Goal: Task Accomplishment & Management: Use online tool/utility

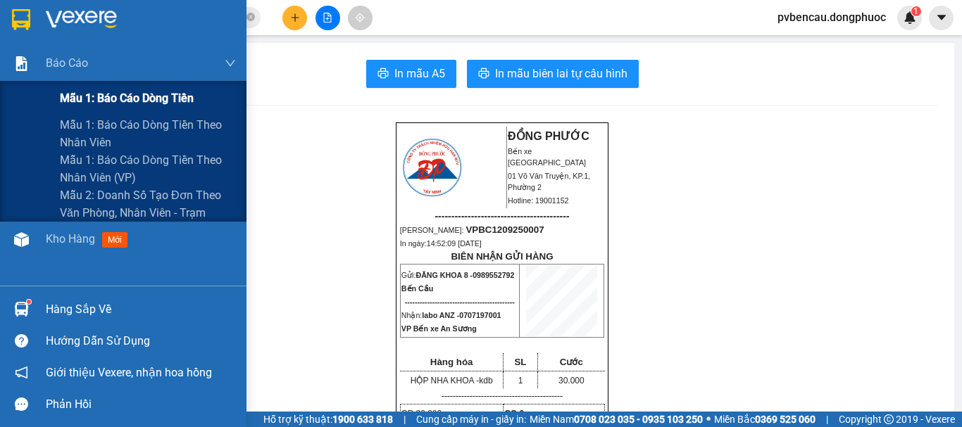
click at [141, 107] on span "Mẫu 1: Báo cáo dòng tiền" at bounding box center [127, 98] width 134 height 18
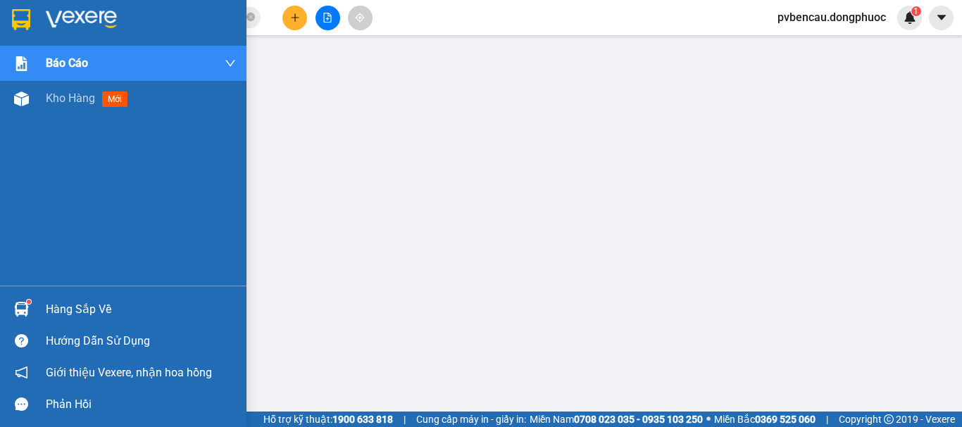
click at [25, 314] on img at bounding box center [21, 309] width 15 height 15
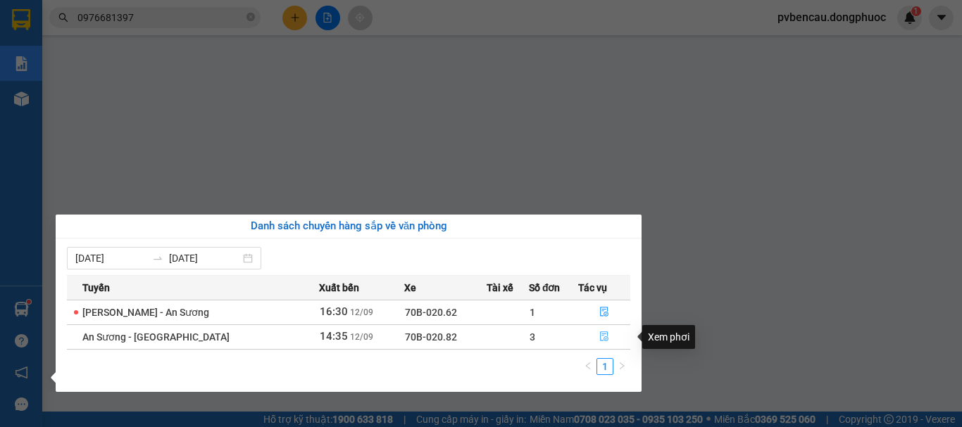
click at [599, 337] on icon "file-done" at bounding box center [604, 337] width 10 height 10
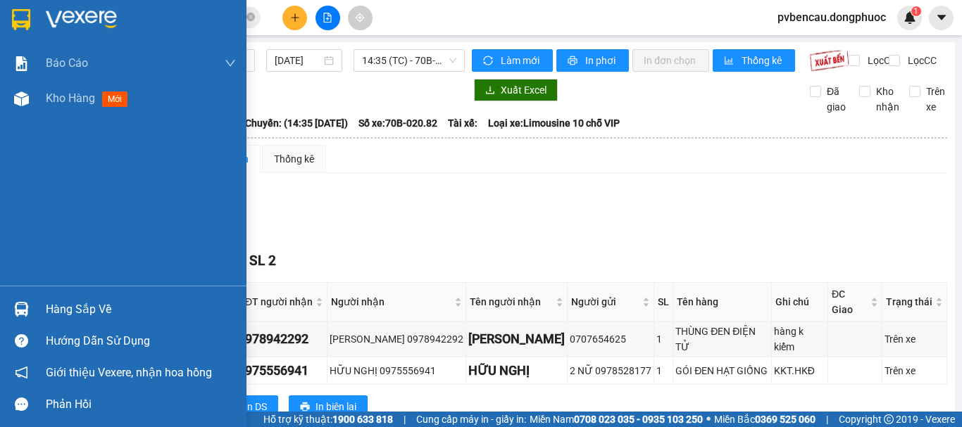
click at [29, 312] on div at bounding box center [21, 309] width 25 height 25
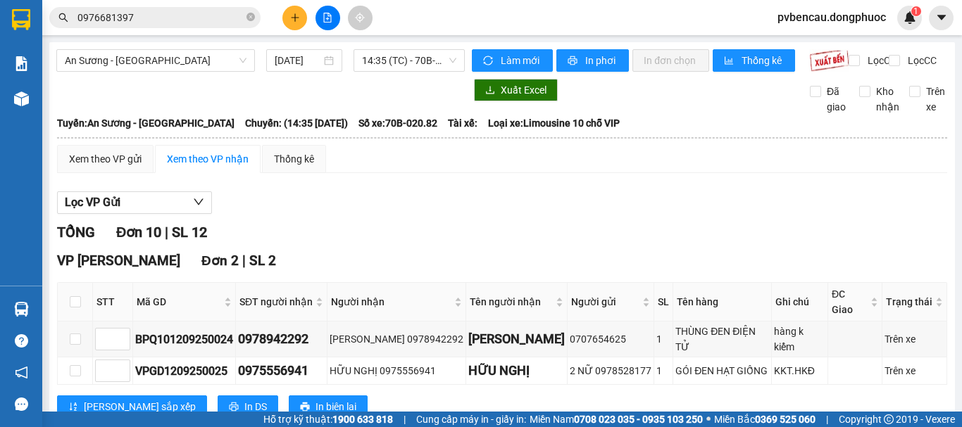
click at [740, 193] on section "Kết quả tìm kiếm ( 33 ) Bộ lọc Mã ĐH Trạng thái Món hàng Tổng cước Chưa cước Nh…" at bounding box center [481, 213] width 962 height 427
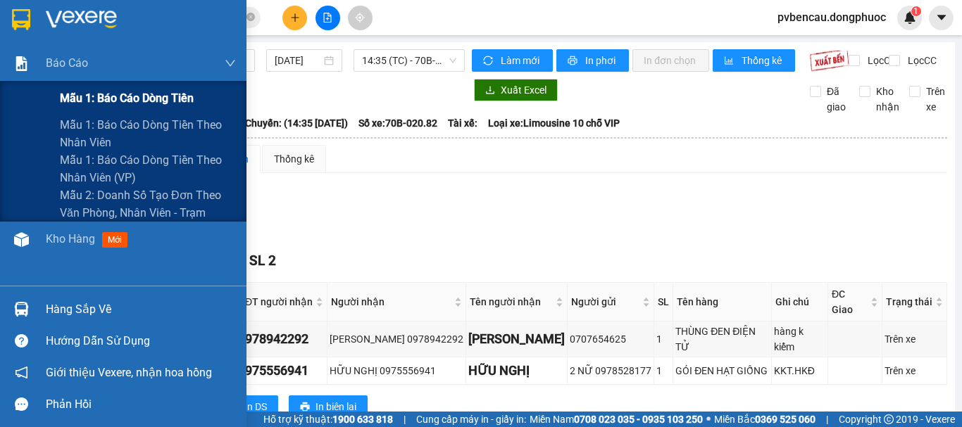
click at [147, 96] on span "Mẫu 1: Báo cáo dòng tiền" at bounding box center [127, 98] width 134 height 18
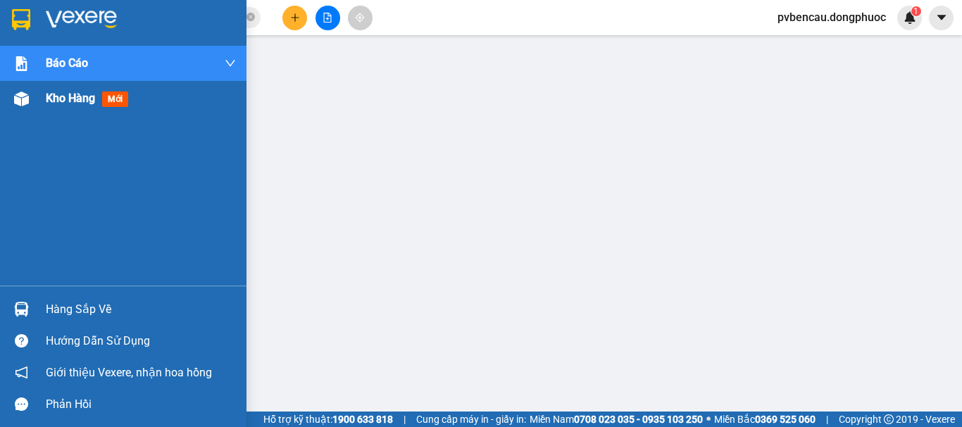
click at [76, 97] on span "Kho hàng" at bounding box center [70, 98] width 49 height 13
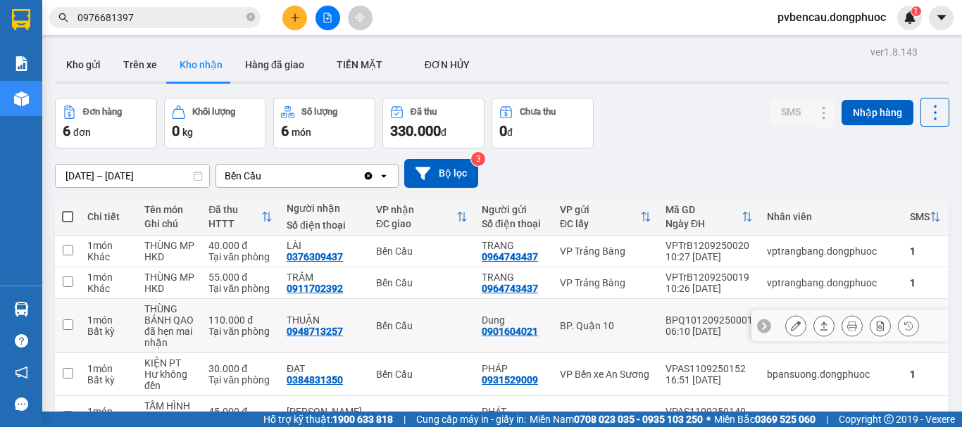
click at [180, 324] on div "THÙNG BÁNH QAO" at bounding box center [169, 315] width 50 height 23
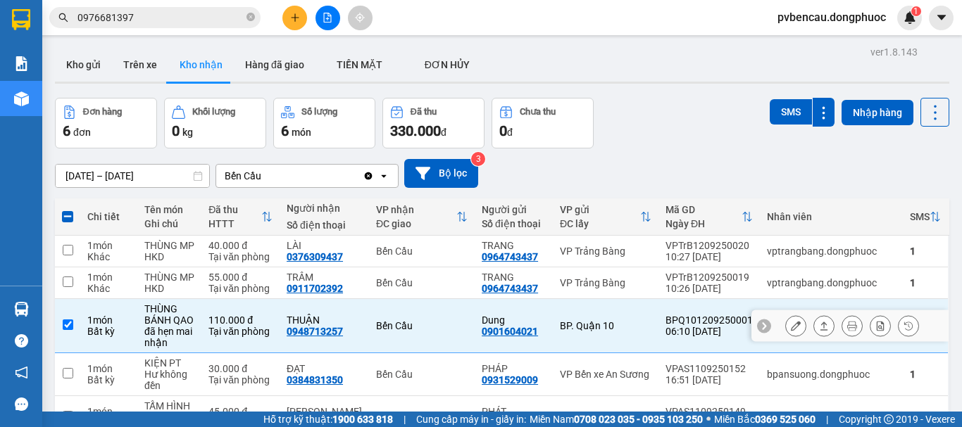
click at [182, 323] on div "THÙNG BÁNH QAO" at bounding box center [169, 315] width 50 height 23
checkbox input "false"
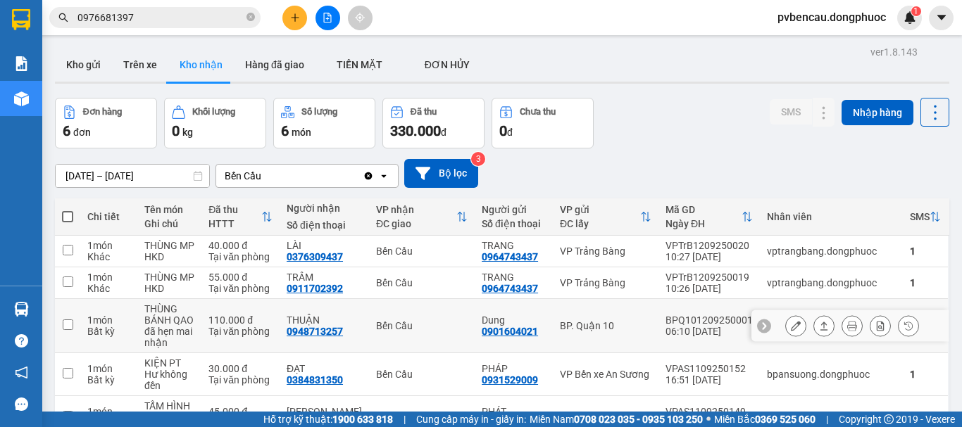
scroll to position [128, 0]
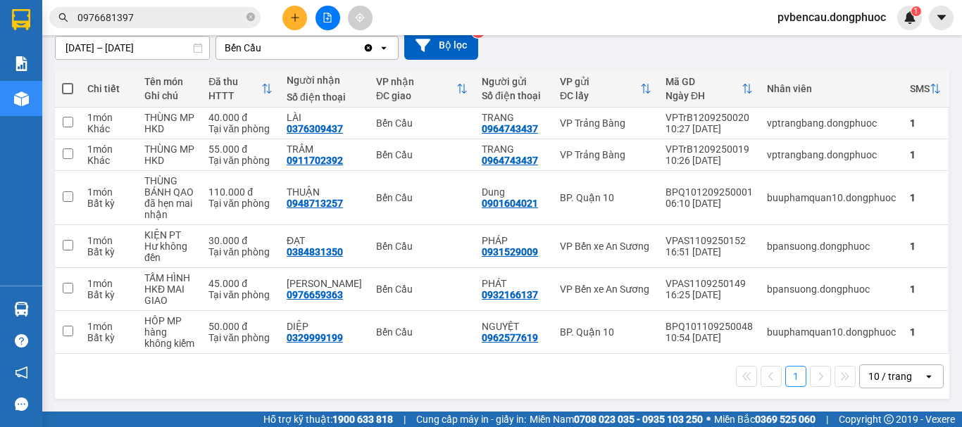
click at [180, 380] on div "1 10 / trang open" at bounding box center [502, 377] width 883 height 24
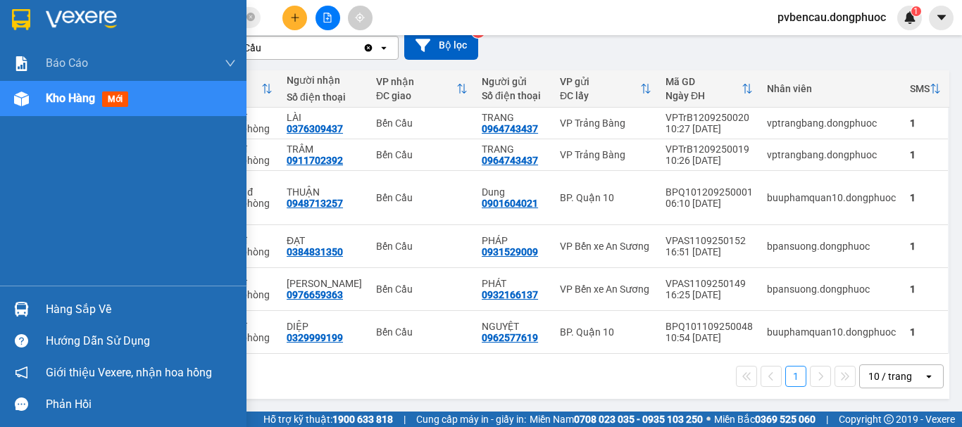
click at [17, 300] on div at bounding box center [21, 309] width 25 height 25
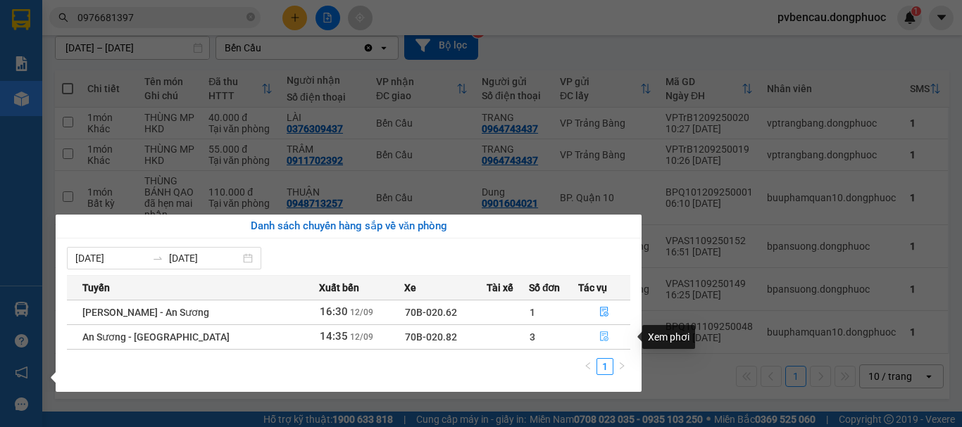
click at [606, 335] on icon "file-done" at bounding box center [604, 337] width 10 height 10
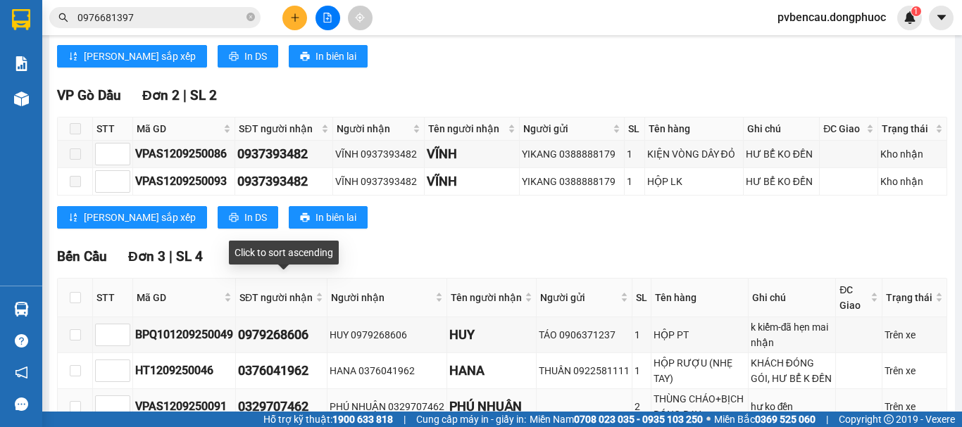
scroll to position [634, 0]
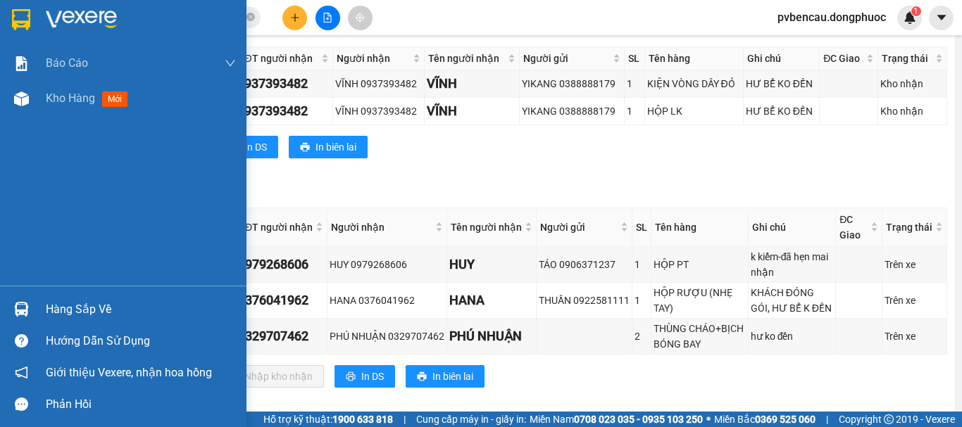
click at [32, 294] on div "Hàng sắp về" at bounding box center [123, 310] width 246 height 32
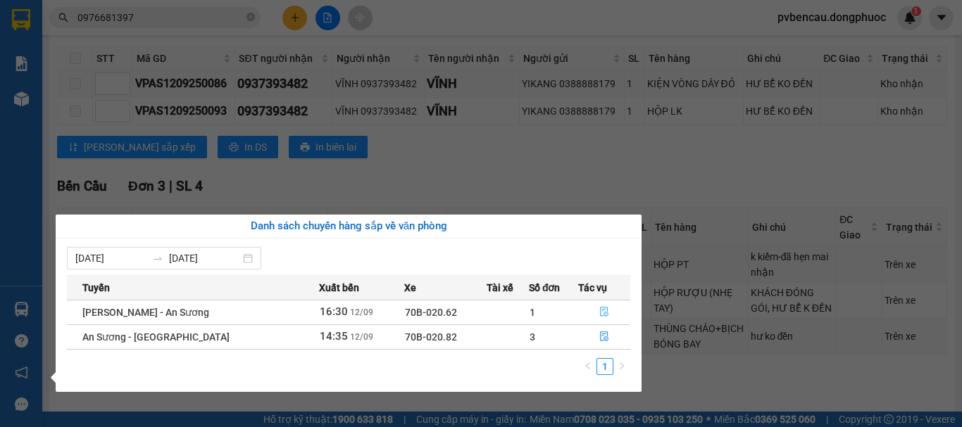
click at [599, 311] on icon "file-done" at bounding box center [604, 312] width 10 height 10
click at [599, 319] on td at bounding box center [585, 337] width 96 height 36
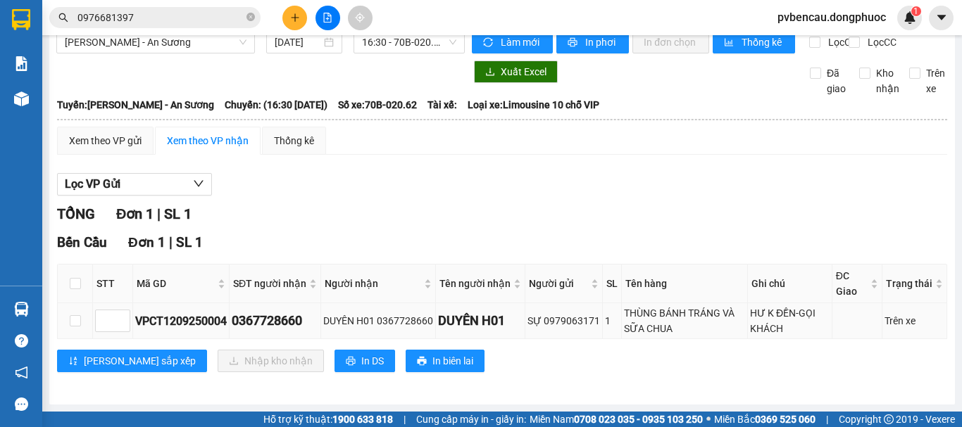
scroll to position [30, 0]
click at [80, 282] on input "checkbox" at bounding box center [75, 283] width 11 height 11
checkbox input "true"
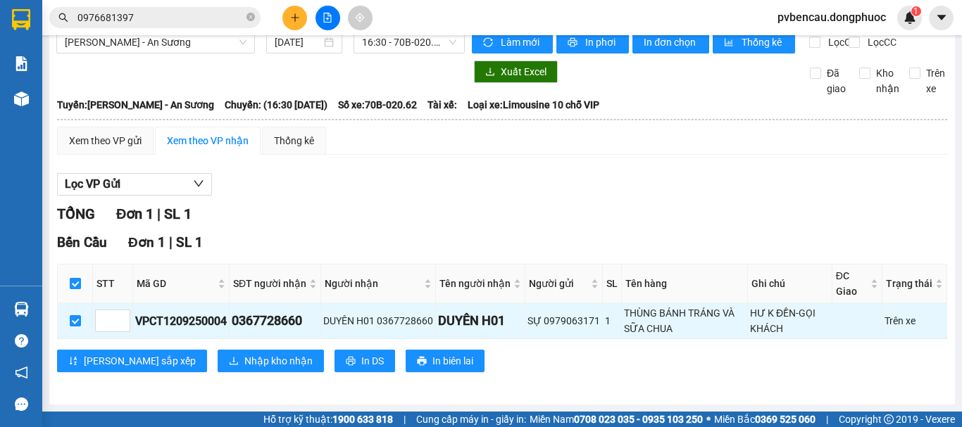
click at [80, 282] on input "checkbox" at bounding box center [75, 283] width 11 height 11
checkbox input "false"
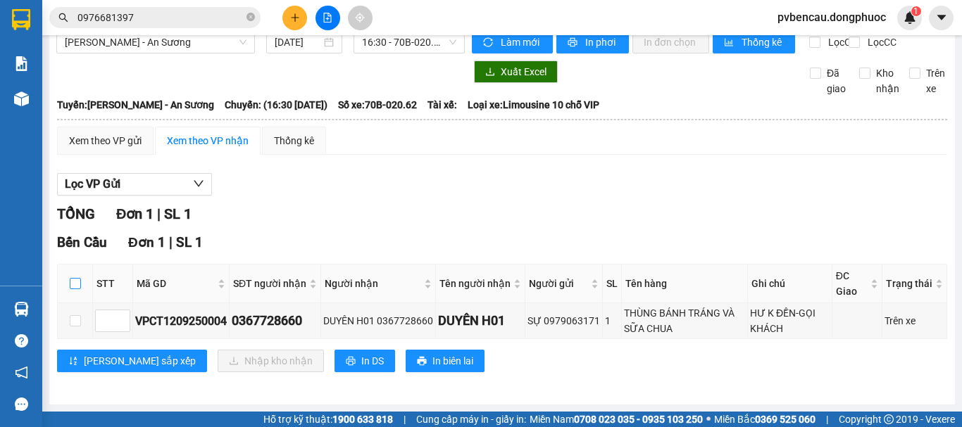
click at [70, 285] on input "checkbox" at bounding box center [75, 283] width 11 height 11
checkbox input "true"
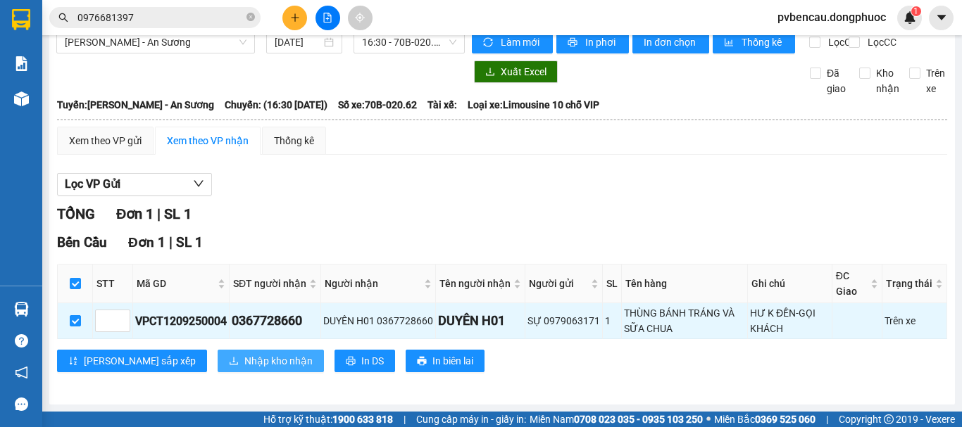
click at [218, 356] on button "Nhập kho nhận" at bounding box center [271, 361] width 106 height 23
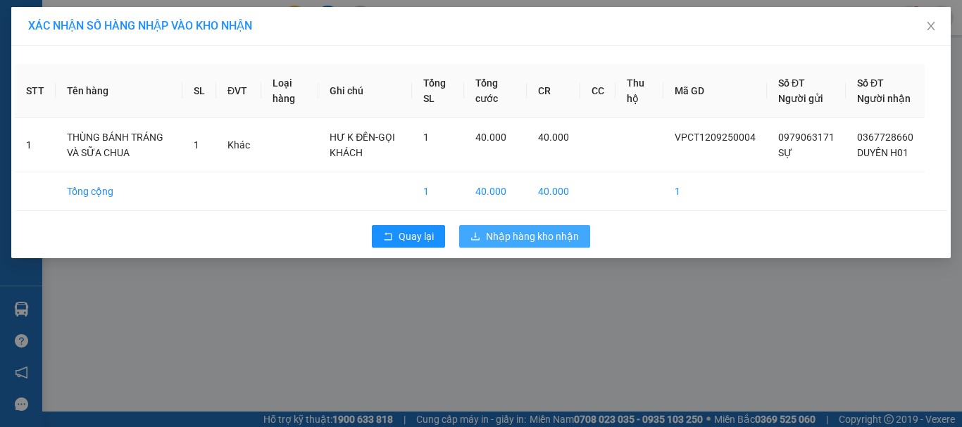
click at [531, 244] on span "Nhập hàng kho nhận" at bounding box center [532, 236] width 93 height 15
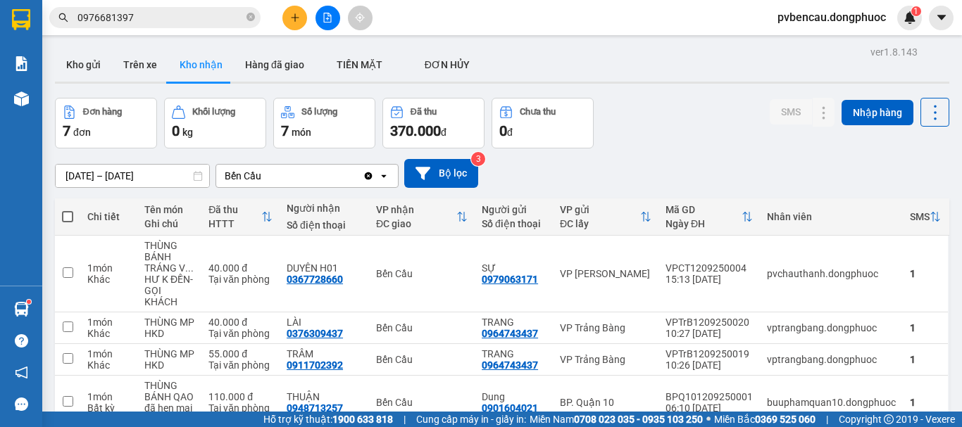
click at [250, 18] on icon "close-circle" at bounding box center [250, 17] width 8 height 8
click at [95, 61] on button "Kho gửi" at bounding box center [83, 65] width 57 height 34
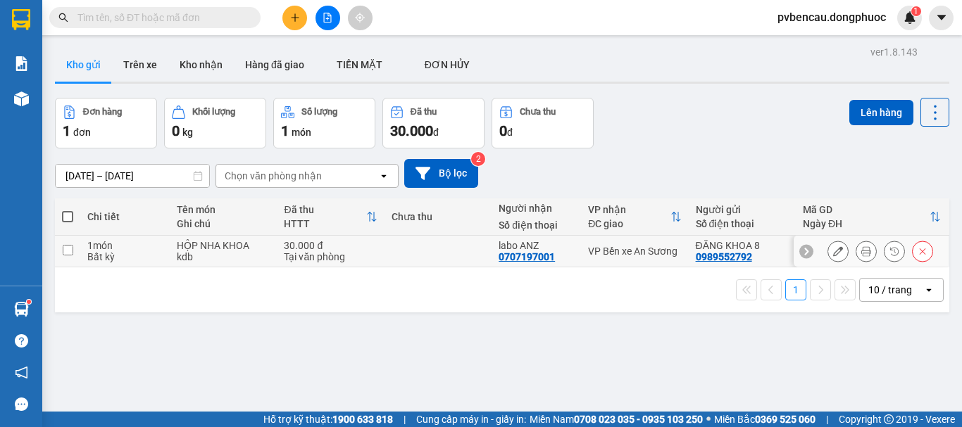
click at [232, 261] on div "kdb" at bounding box center [223, 256] width 93 height 11
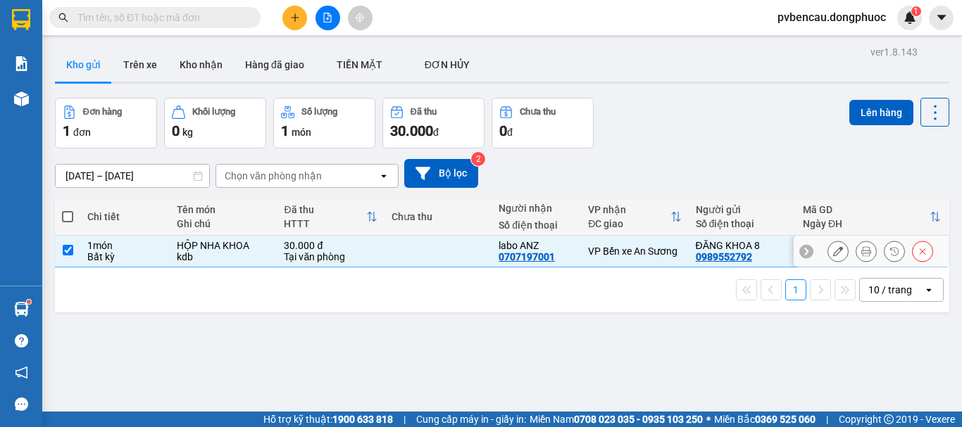
click at [232, 261] on div "kdb" at bounding box center [223, 256] width 93 height 11
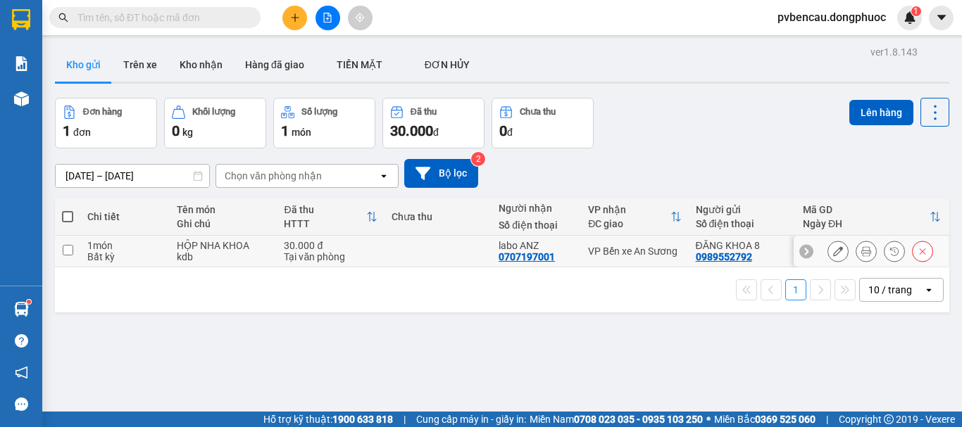
click at [301, 257] on div "Tại văn phòng" at bounding box center [330, 256] width 93 height 11
checkbox input "true"
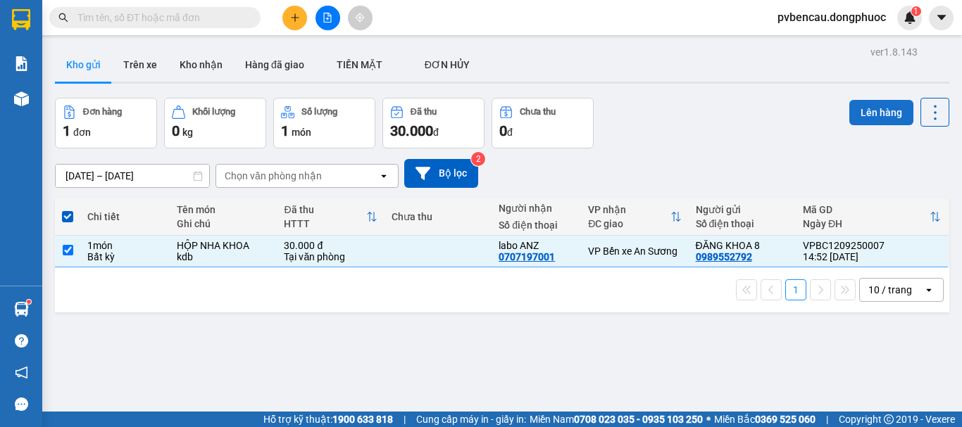
click at [858, 115] on button "Lên hàng" at bounding box center [881, 112] width 64 height 25
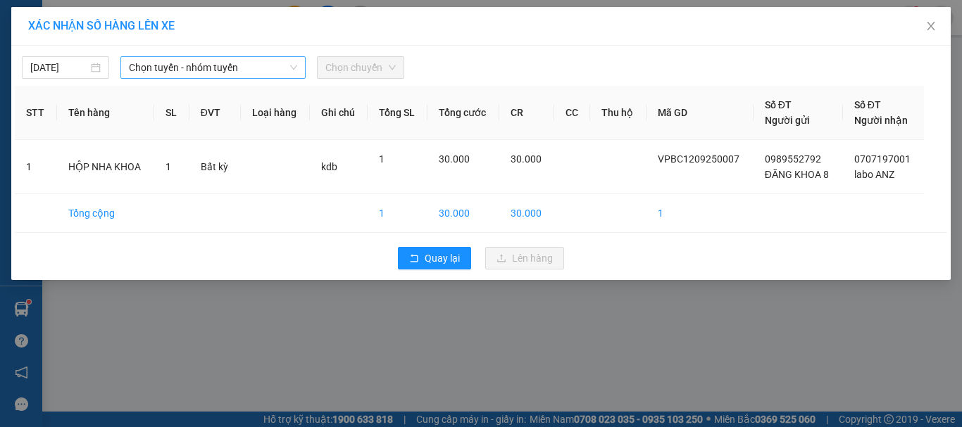
click at [177, 65] on span "Chọn tuyến - nhóm tuyến" at bounding box center [213, 67] width 168 height 21
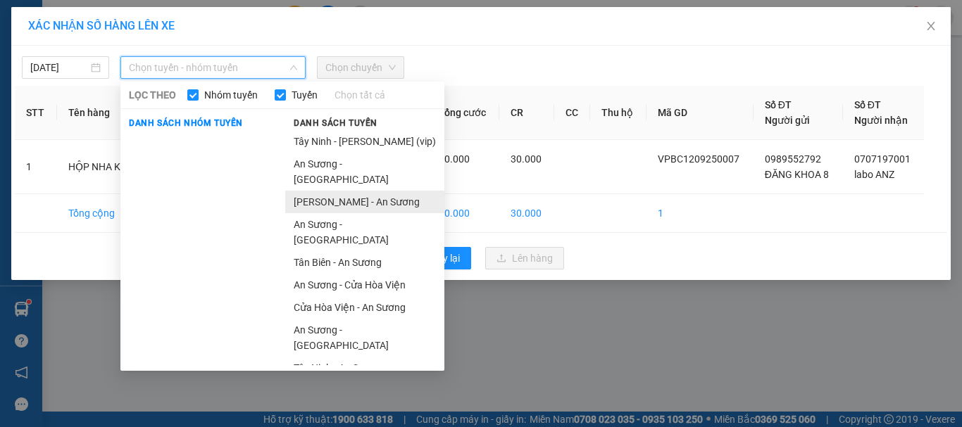
click at [361, 191] on li "[PERSON_NAME] - An Sương" at bounding box center [364, 202] width 159 height 23
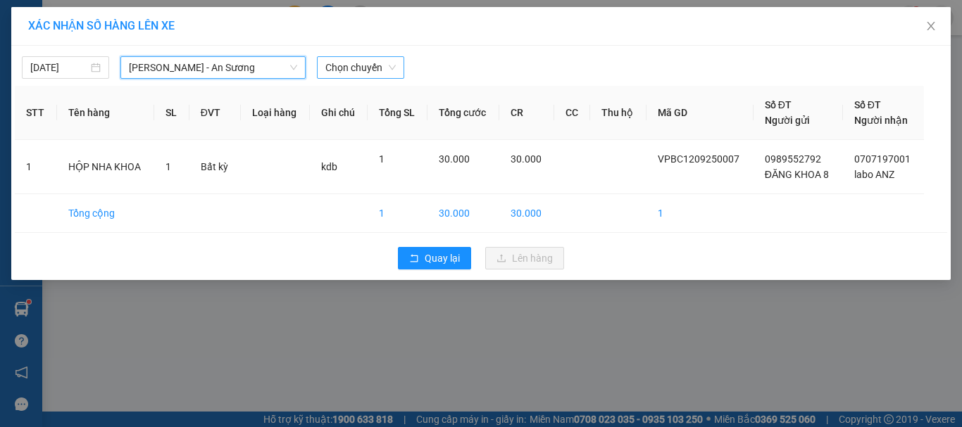
click at [367, 73] on span "Chọn chuyến" at bounding box center [360, 67] width 70 height 21
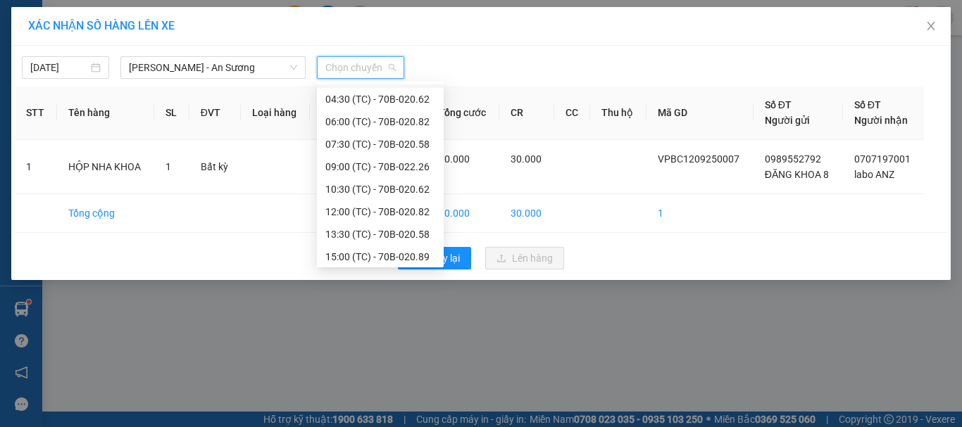
scroll to position [68, 0]
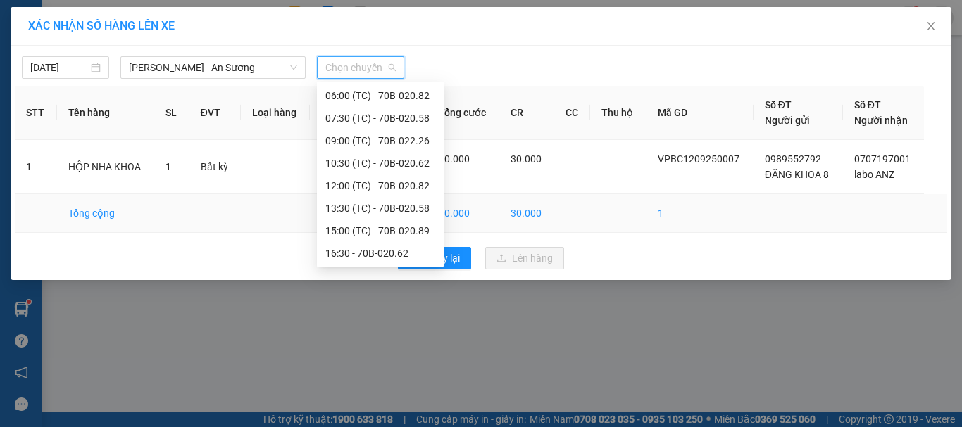
click at [445, 226] on td "30.000" at bounding box center [463, 213] width 72 height 39
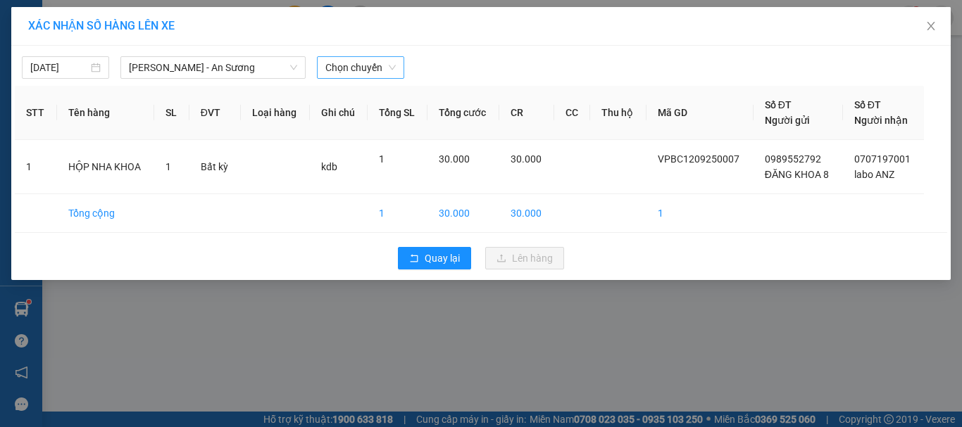
click at [358, 71] on span "Chọn chuyến" at bounding box center [360, 67] width 70 height 21
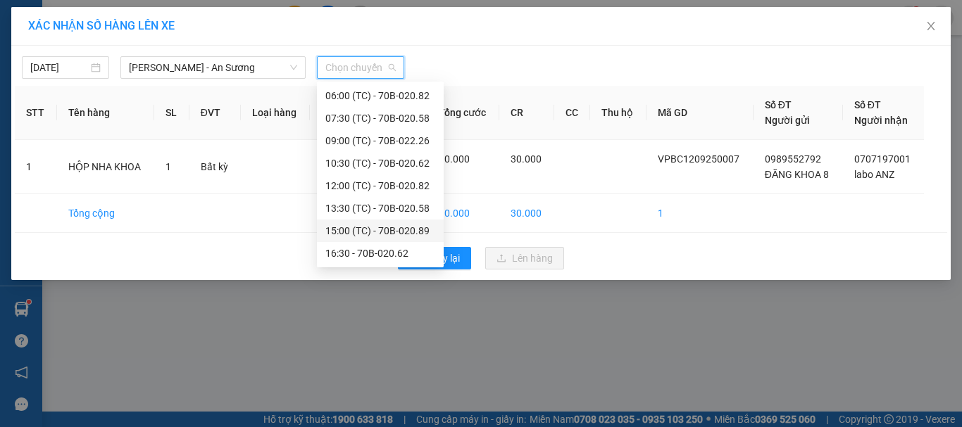
click at [382, 228] on div "15:00 (TC) - 70B-020.89" at bounding box center [380, 230] width 110 height 15
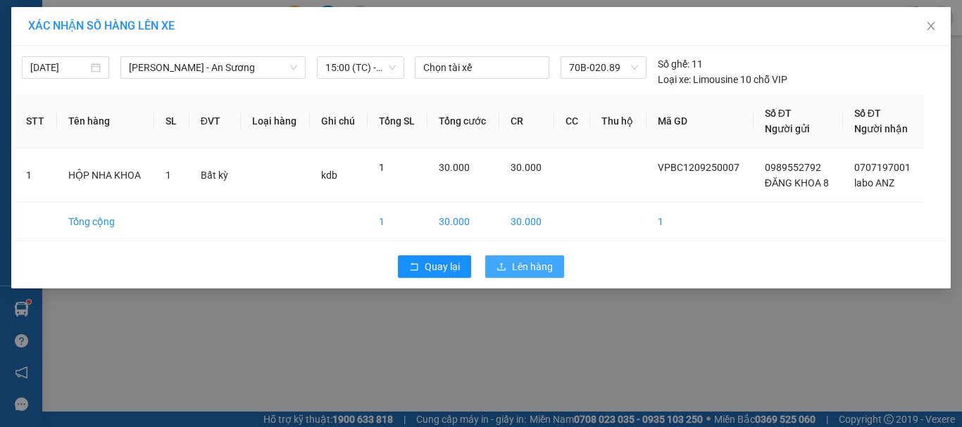
click at [520, 265] on span "Lên hàng" at bounding box center [532, 266] width 41 height 15
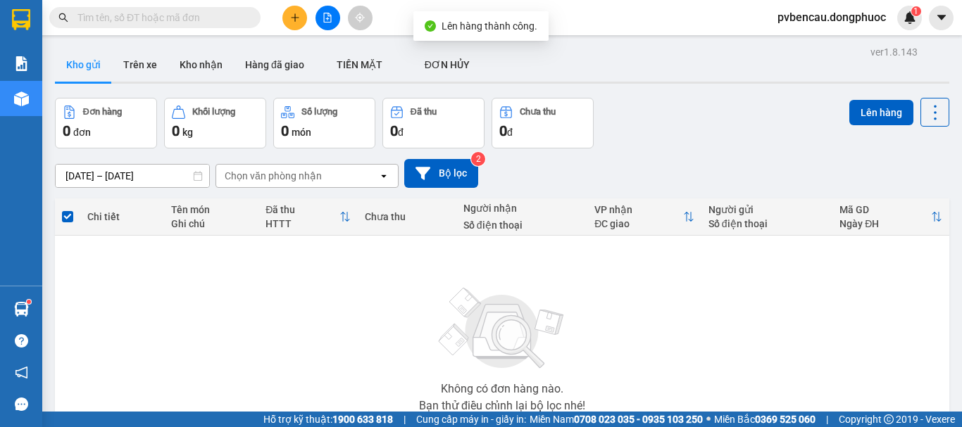
click at [165, 13] on input "text" at bounding box center [160, 17] width 166 height 15
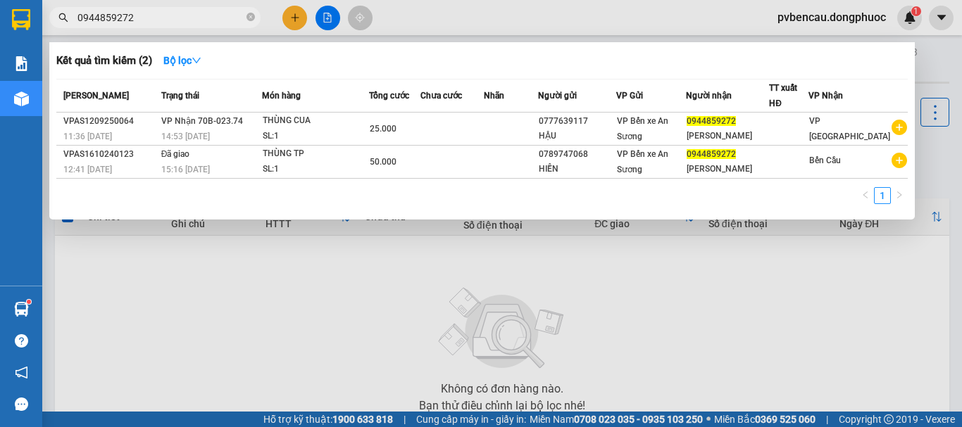
type input "0944859272"
click at [799, 315] on div at bounding box center [481, 213] width 962 height 427
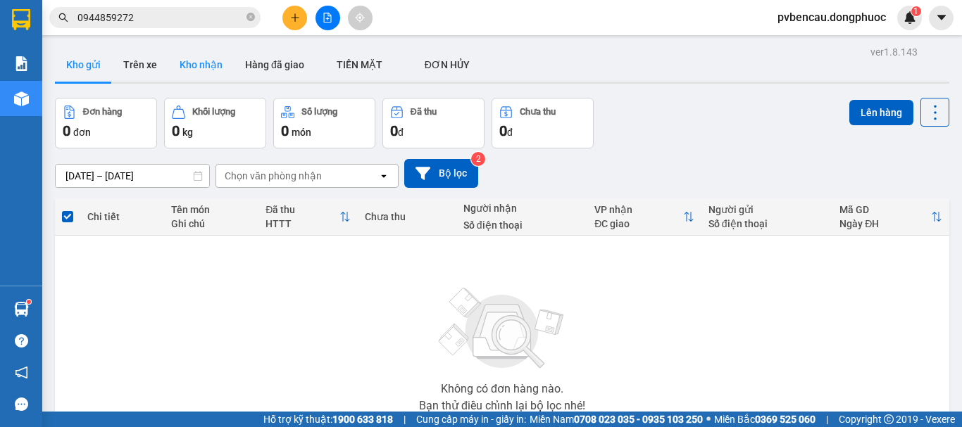
click at [187, 63] on button "Kho nhận" at bounding box center [200, 65] width 65 height 34
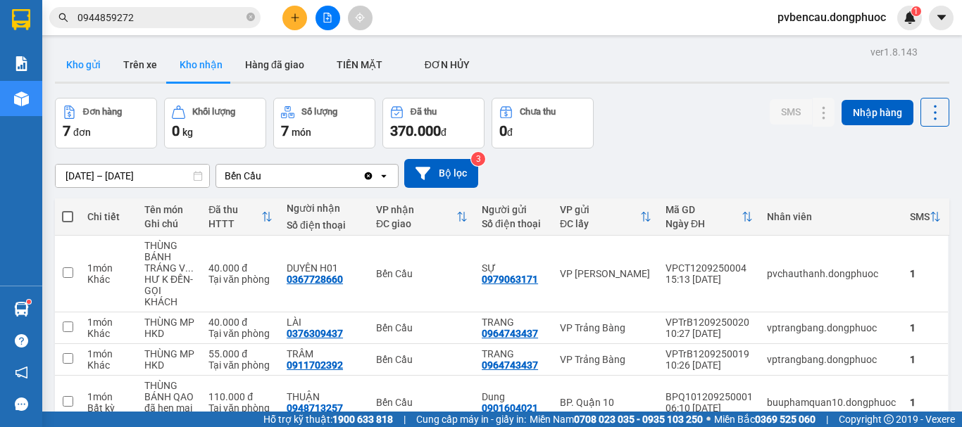
click at [96, 65] on button "Kho gửi" at bounding box center [83, 65] width 57 height 34
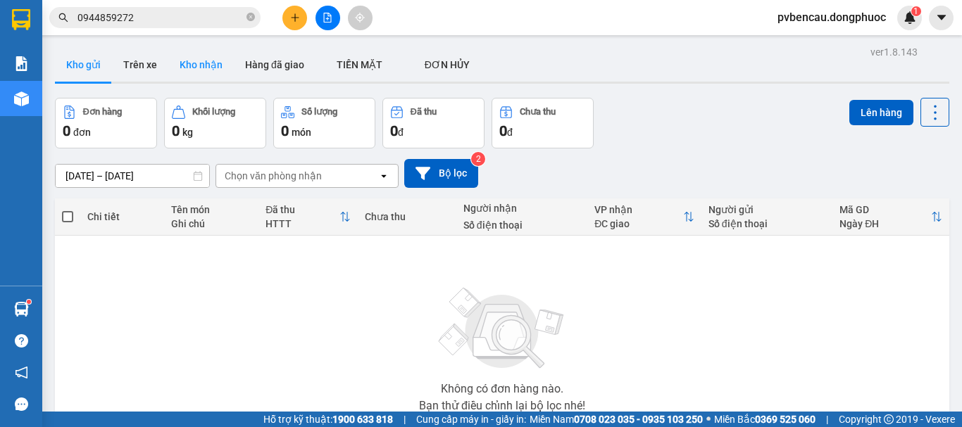
click at [188, 66] on button "Kho nhận" at bounding box center [200, 65] width 65 height 34
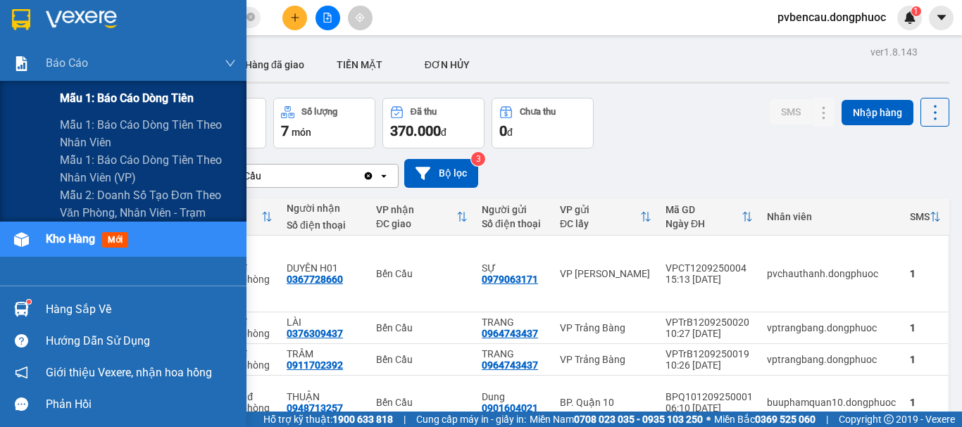
click at [117, 90] on span "Mẫu 1: Báo cáo dòng tiền" at bounding box center [127, 98] width 134 height 18
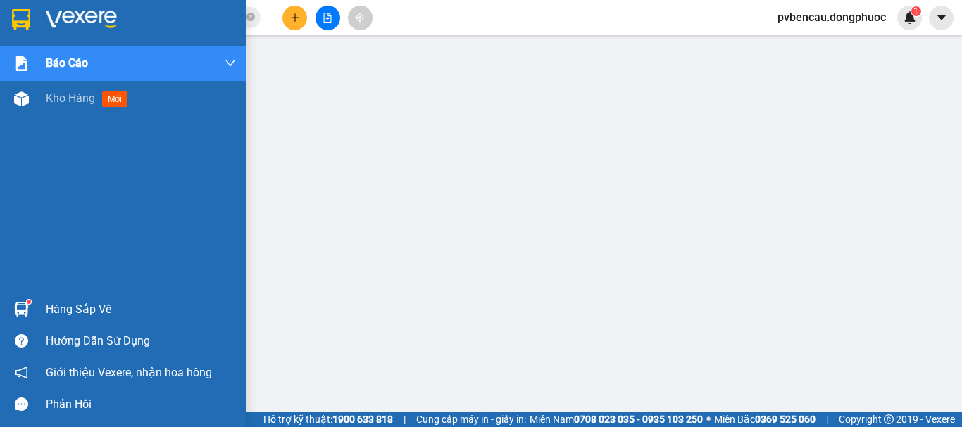
click at [25, 309] on img at bounding box center [21, 309] width 15 height 15
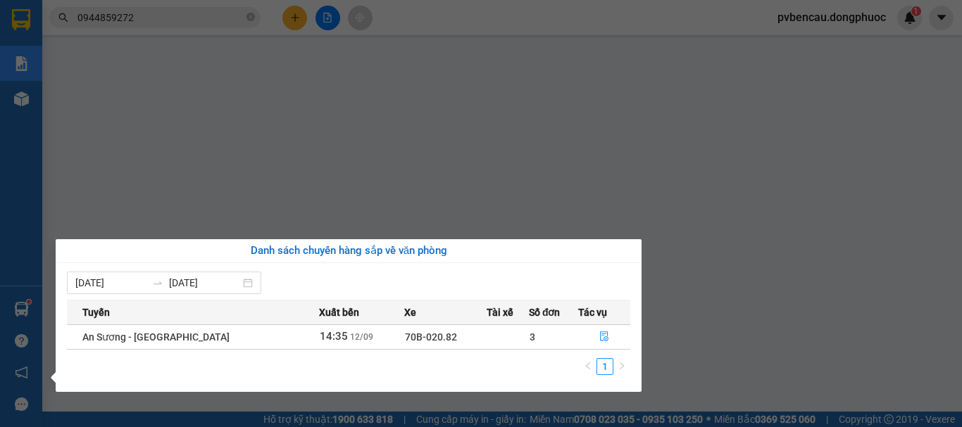
click at [15, 252] on div "Báo cáo Mẫu 1: Báo cáo dòng tiền Mẫu 1: Báo cáo dòng tiền theo nhân viên Mẫu 1:…" at bounding box center [21, 213] width 42 height 427
